Goal: Feedback & Contribution: Contribute content

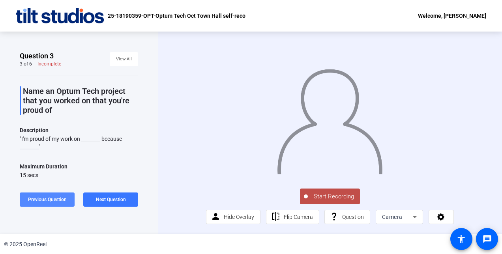
click at [45, 198] on span "Previous Question" at bounding box center [47, 200] width 39 height 6
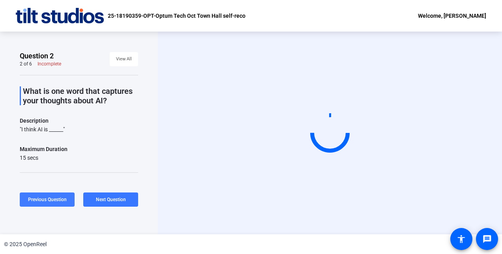
click at [45, 198] on span "Previous Question" at bounding box center [47, 200] width 39 height 6
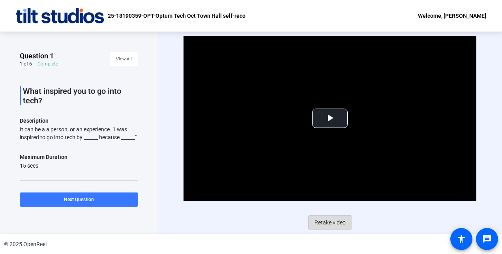
click at [334, 222] on span "Retake video" at bounding box center [329, 222] width 31 height 15
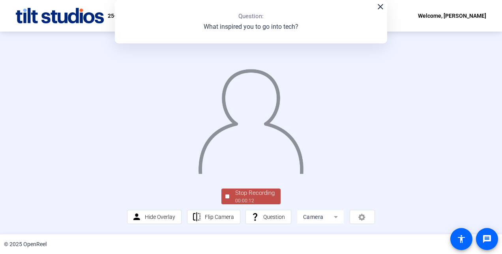
scroll to position [46, 0]
click at [251, 198] on div "Stop Recording" at bounding box center [254, 193] width 39 height 9
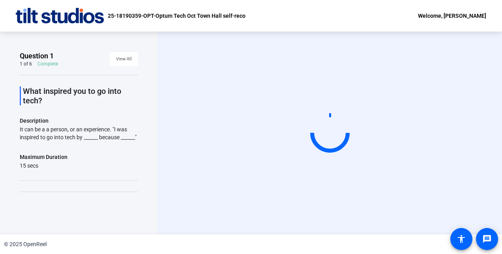
scroll to position [0, 0]
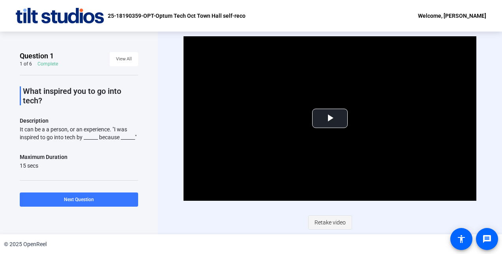
click at [329, 222] on span "Retake video" at bounding box center [329, 222] width 31 height 15
click at [330, 118] on span "Video Player" at bounding box center [330, 118] width 0 height 0
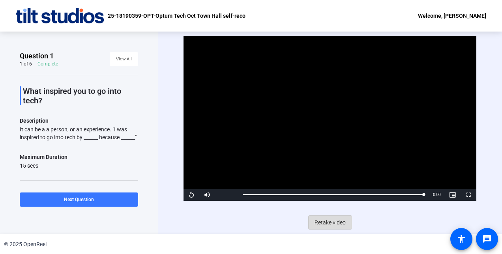
click at [331, 224] on span "Retake video" at bounding box center [329, 222] width 31 height 15
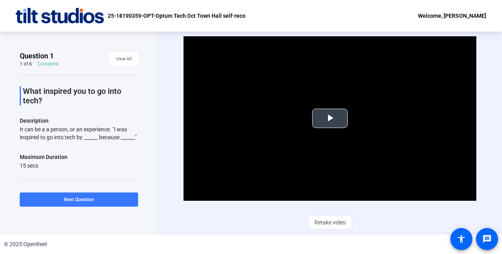
click at [330, 118] on span "Video Player" at bounding box center [330, 118] width 0 height 0
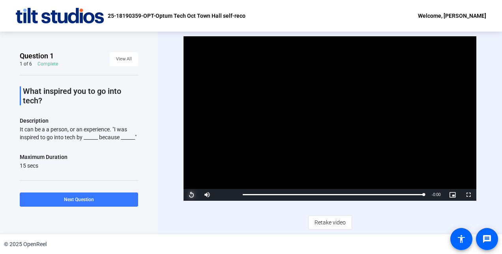
click at [193, 195] on span "Video Player" at bounding box center [191, 195] width 16 height 0
click at [191, 195] on span "Video Player" at bounding box center [191, 195] width 16 height 0
click at [332, 222] on span "Retake video" at bounding box center [329, 222] width 31 height 15
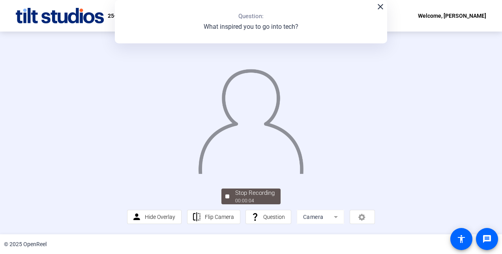
click at [379, 8] on mat-icon "close" at bounding box center [379, 6] width 9 height 9
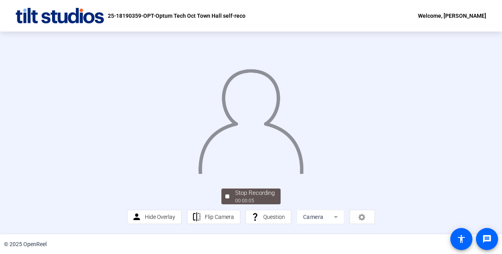
scroll to position [48, 0]
click at [252, 197] on div "Stop Recording" at bounding box center [254, 193] width 39 height 9
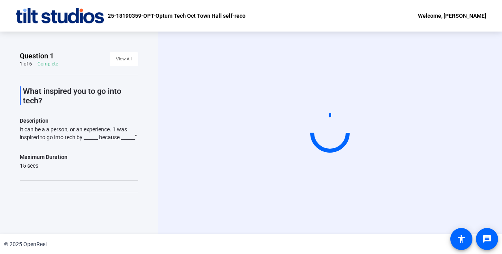
scroll to position [0, 0]
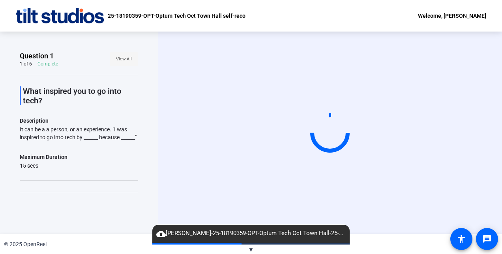
click at [119, 59] on span "View All" at bounding box center [124, 59] width 16 height 12
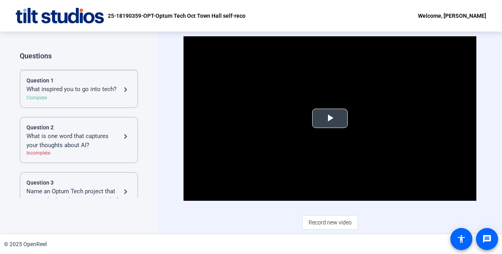
click at [330, 118] on span "Video Player" at bounding box center [330, 118] width 0 height 0
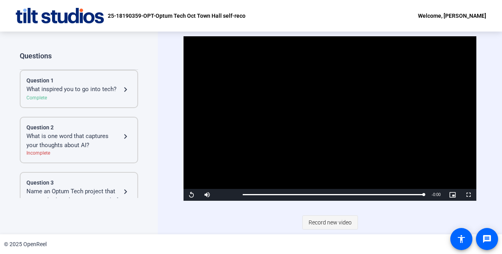
click at [328, 220] on span "Record new video" at bounding box center [329, 222] width 43 height 15
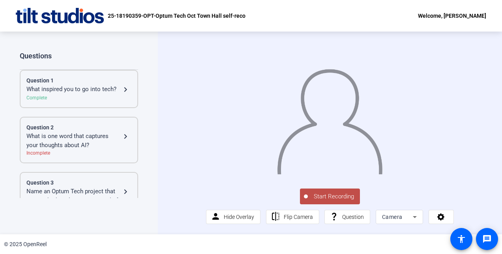
click at [341, 201] on span "Start Recording" at bounding box center [334, 196] width 52 height 9
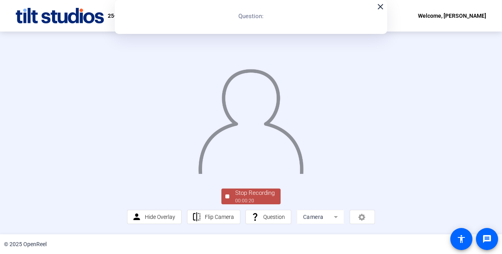
scroll to position [48, 0]
click at [259, 200] on div "00:00:21" at bounding box center [254, 200] width 39 height 7
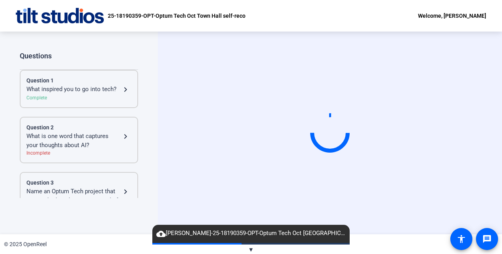
click at [121, 88] on mat-icon "navigate_next" at bounding box center [125, 89] width 9 height 9
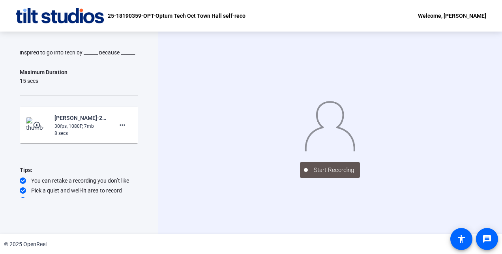
scroll to position [86, 0]
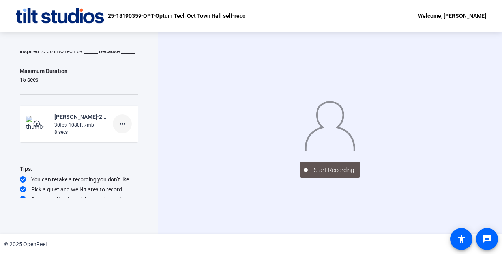
click at [121, 129] on mat-icon "more_horiz" at bounding box center [122, 123] width 9 height 9
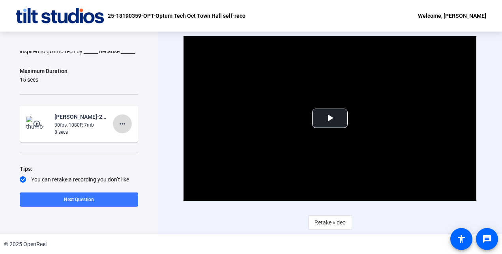
click at [118, 129] on mat-icon "more_horiz" at bounding box center [122, 123] width 9 height 9
click at [128, 145] on span "Delete clip" at bounding box center [131, 147] width 32 height 9
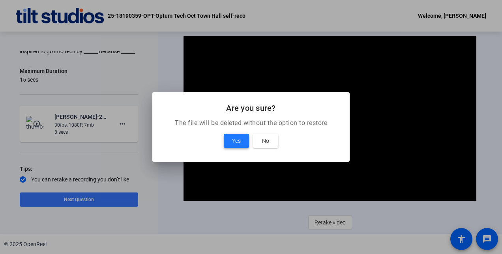
click at [232, 140] on span "Yes" at bounding box center [236, 140] width 9 height 9
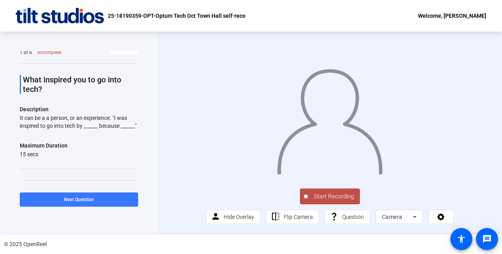
scroll to position [0, 0]
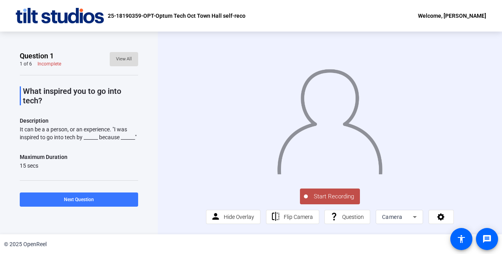
click at [118, 57] on span "View All" at bounding box center [124, 59] width 16 height 12
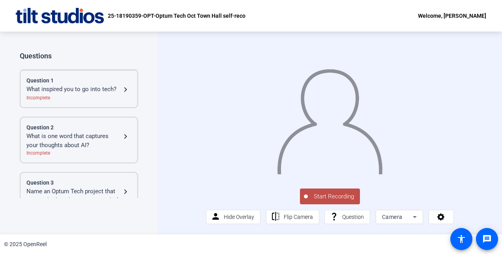
click at [62, 88] on div "What inspired you to go into tech?" at bounding box center [73, 89] width 94 height 9
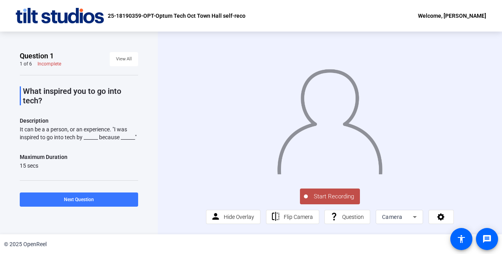
click at [328, 201] on span "Start Recording" at bounding box center [334, 196] width 52 height 9
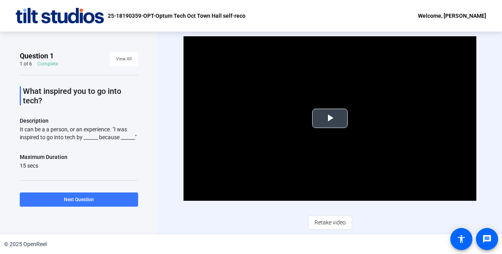
click at [330, 118] on span "Video Player" at bounding box center [330, 118] width 0 height 0
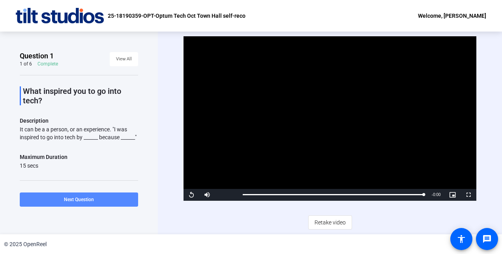
click at [89, 198] on span "Next Question" at bounding box center [79, 200] width 30 height 6
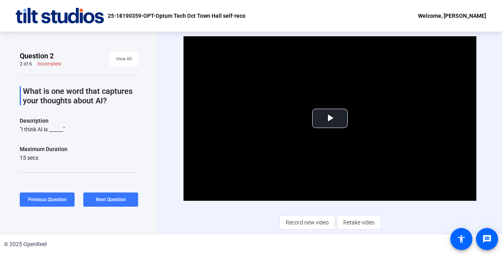
click at [491, 144] on div "Video Player is loading. Play Video Play Mute Current Time 0:00 / Duration 0:08…" at bounding box center [330, 133] width 344 height 203
click at [330, 118] on span "Video Player" at bounding box center [330, 118] width 0 height 0
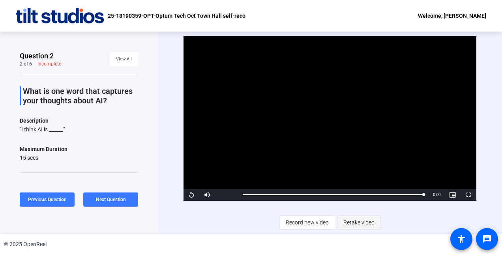
click at [371, 221] on span "Retake video" at bounding box center [358, 222] width 31 height 15
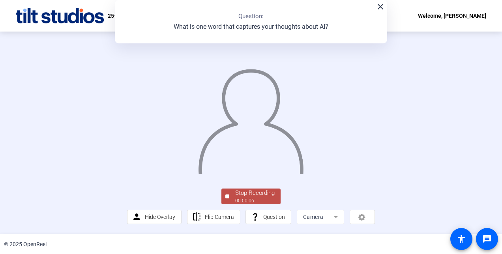
click at [381, 10] on mat-icon "close" at bounding box center [379, 6] width 9 height 9
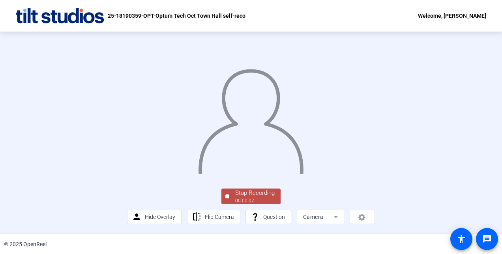
scroll to position [48, 0]
click at [249, 196] on div "Stop Recording" at bounding box center [254, 193] width 39 height 9
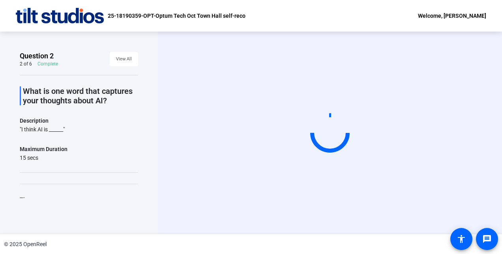
scroll to position [0, 0]
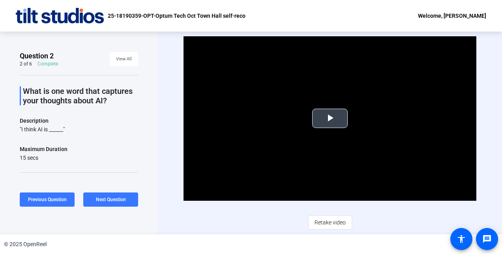
click at [334, 128] on video "Video Player" at bounding box center [329, 118] width 292 height 164
click at [330, 118] on span "Video Player" at bounding box center [330, 118] width 0 height 0
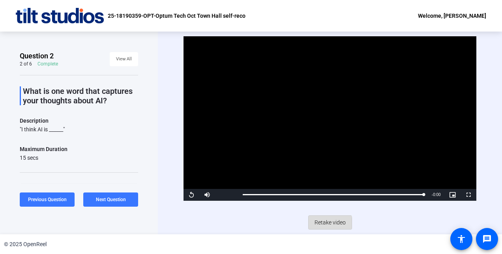
click at [325, 224] on span "Retake video" at bounding box center [329, 222] width 31 height 15
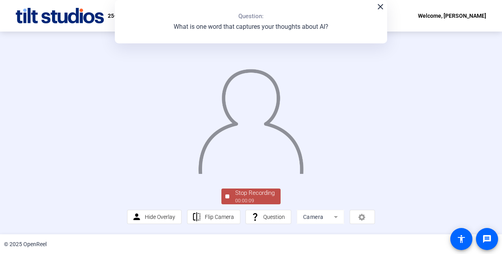
scroll to position [48, 0]
click at [252, 198] on div "Stop Recording" at bounding box center [254, 193] width 39 height 9
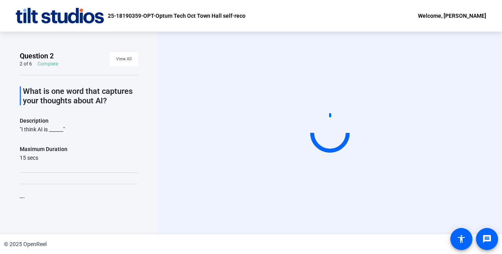
scroll to position [0, 0]
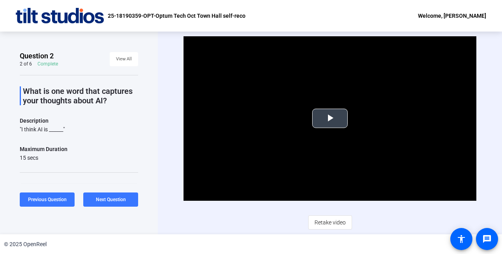
click at [330, 118] on span "Video Player" at bounding box center [330, 118] width 0 height 0
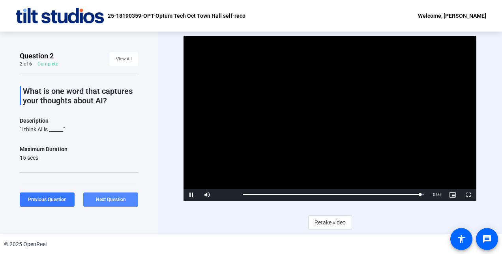
click at [109, 200] on span "Next Question" at bounding box center [111, 200] width 30 height 6
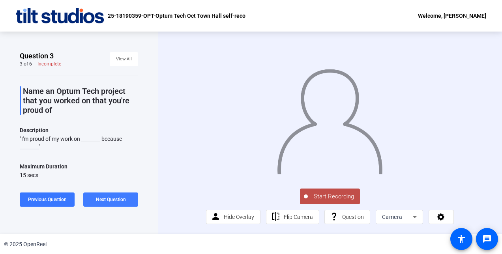
click at [109, 199] on span "Next Question" at bounding box center [111, 200] width 30 height 6
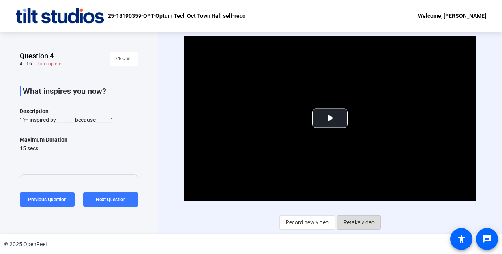
click at [360, 220] on span "Retake video" at bounding box center [358, 222] width 31 height 15
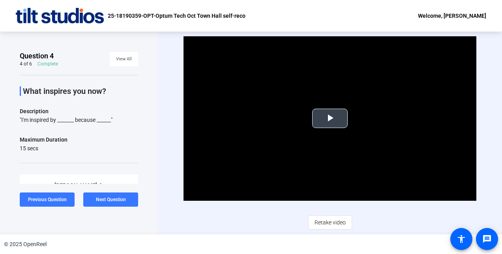
click at [330, 128] on button "Play Video" at bounding box center [329, 118] width 35 height 19
click at [330, 118] on span "Video Player" at bounding box center [330, 118] width 0 height 0
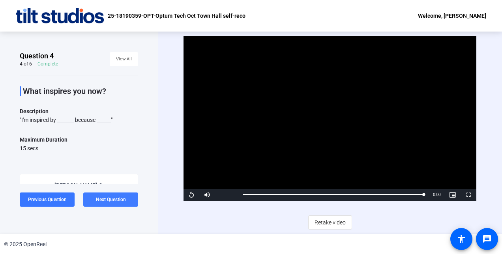
click at [111, 202] on span "Next Question" at bounding box center [111, 200] width 30 height 6
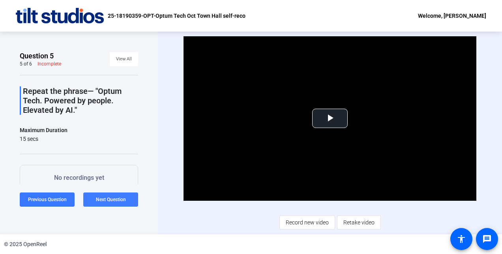
click at [112, 201] on span "Next Question" at bounding box center [111, 200] width 30 height 6
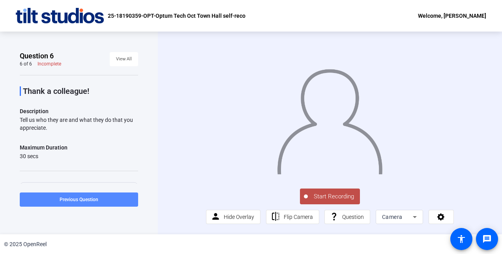
click at [98, 202] on span "Previous Question" at bounding box center [79, 200] width 39 height 6
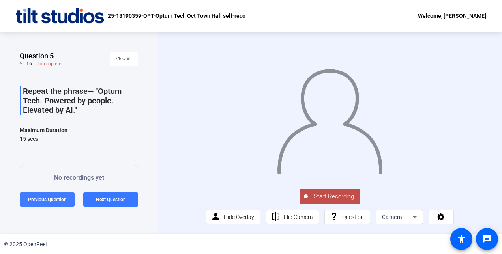
click at [56, 200] on span "Previous Question" at bounding box center [47, 200] width 39 height 6
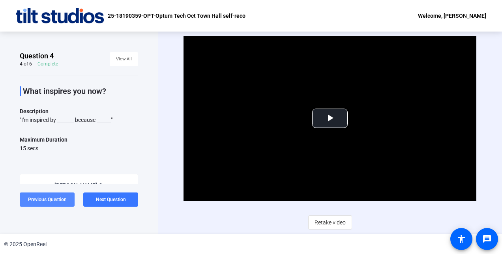
click at [56, 200] on span "Previous Question" at bounding box center [47, 200] width 39 height 6
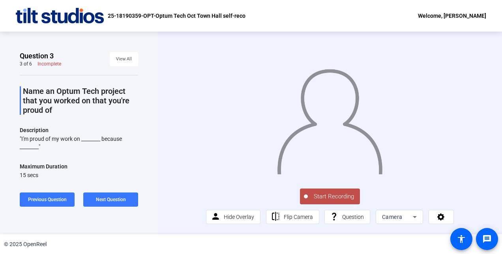
drag, startPoint x: 54, startPoint y: 110, endPoint x: 24, endPoint y: 92, distance: 34.5
click at [24, 92] on p "Name an Optum Tech project that you worked on that you're proud of" at bounding box center [80, 100] width 115 height 28
copy p "Name an Optum Tech project that you worked on that you're proud of"
click at [112, 198] on span "Next Question" at bounding box center [111, 200] width 30 height 6
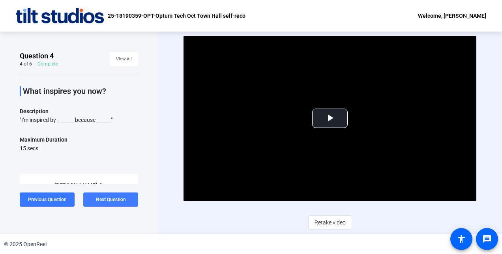
click at [112, 198] on span "Next Question" at bounding box center [111, 200] width 30 height 6
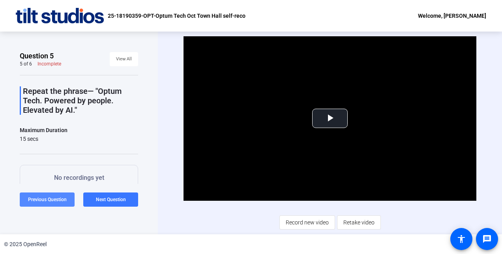
click at [52, 197] on span "Previous Question" at bounding box center [47, 200] width 39 height 6
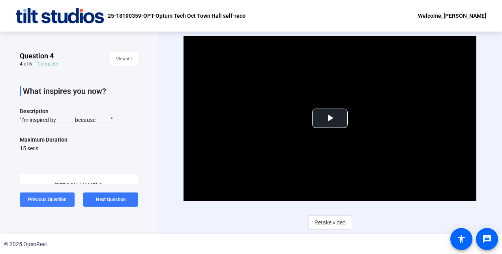
click at [52, 197] on span "Previous Question" at bounding box center [47, 200] width 39 height 6
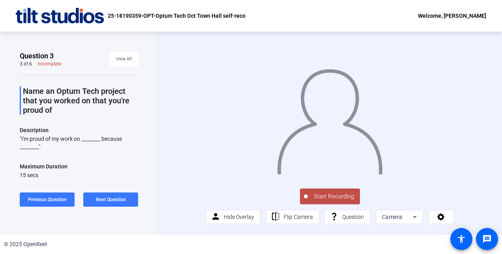
drag, startPoint x: 49, startPoint y: 151, endPoint x: 12, endPoint y: 131, distance: 42.2
click at [12, 131] on div "Question 3 3 of 6 Incomplete View All Name an Optum Tech project that you worke…" at bounding box center [79, 133] width 158 height 203
copy div "Description "I'm proud of my work on ________ because ________""
click at [53, 147] on div ""I'm proud of my work on ________ because ________"" at bounding box center [79, 143] width 118 height 16
drag, startPoint x: 48, startPoint y: 149, endPoint x: 18, endPoint y: 140, distance: 31.3
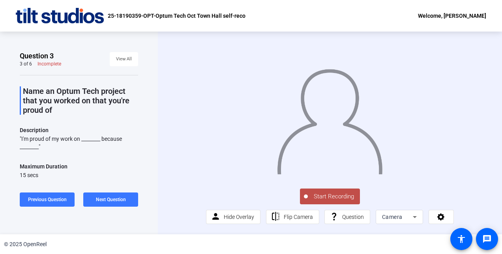
click at [18, 140] on div "Question 3 3 of 6 Incomplete View All Name an Optum Tech project that you worke…" at bounding box center [79, 133] width 158 height 203
copy div ""I'm proud of my work on ________ because ________""
click at [111, 198] on span "Next Question" at bounding box center [111, 200] width 30 height 6
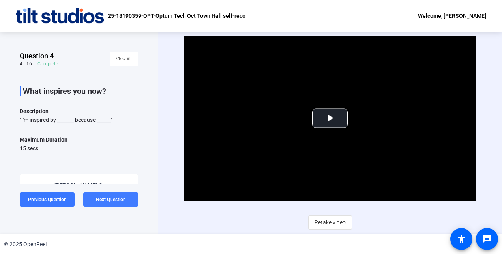
click at [111, 198] on span "Next Question" at bounding box center [111, 200] width 30 height 6
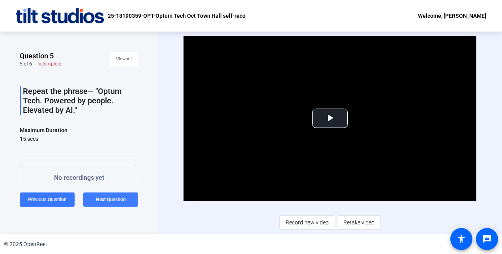
click at [111, 198] on span "Next Question" at bounding box center [111, 200] width 30 height 6
